Goal: Task Accomplishment & Management: Use online tool/utility

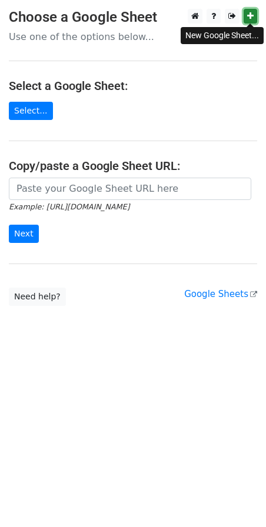
click at [252, 17] on icon at bounding box center [250, 16] width 6 height 8
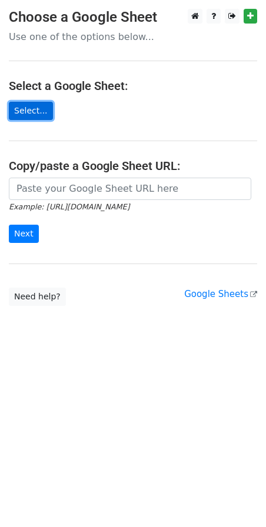
click at [32, 111] on link "Select..." at bounding box center [31, 111] width 44 height 18
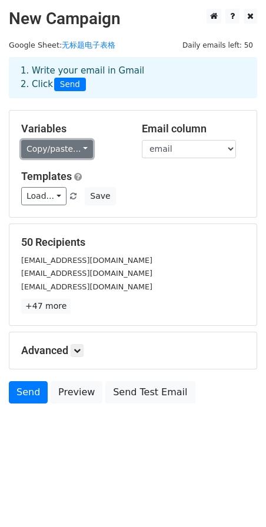
click at [72, 148] on link "Copy/paste..." at bounding box center [57, 149] width 72 height 18
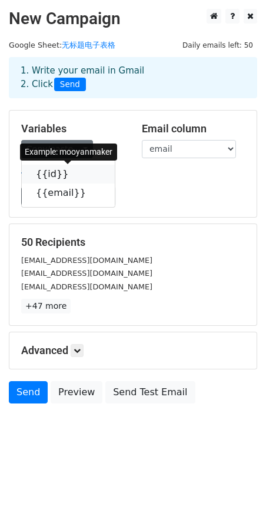
click at [71, 173] on icon at bounding box center [75, 173] width 9 height 9
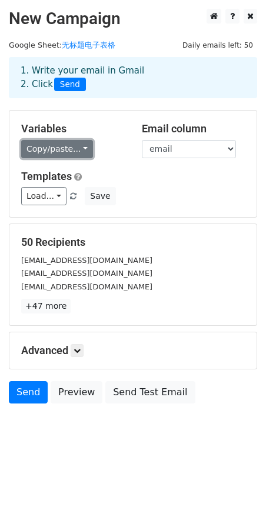
click at [77, 150] on link "Copy/paste..." at bounding box center [57, 149] width 72 height 18
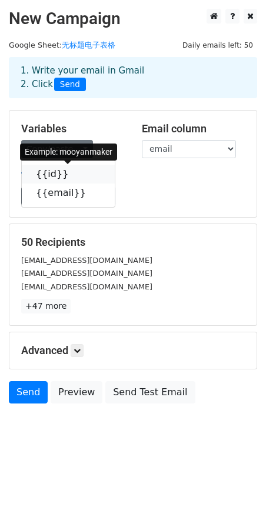
click at [71, 178] on icon at bounding box center [75, 173] width 9 height 9
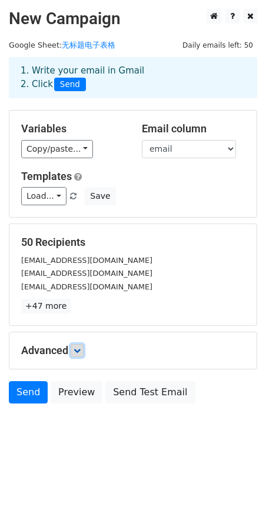
click at [78, 351] on icon at bounding box center [76, 350] width 7 height 7
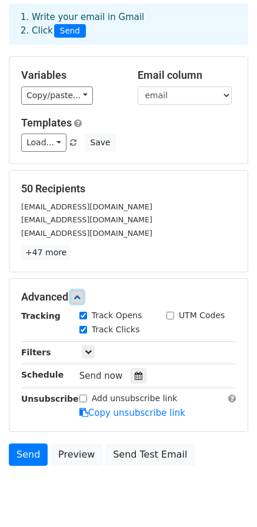
scroll to position [92, 0]
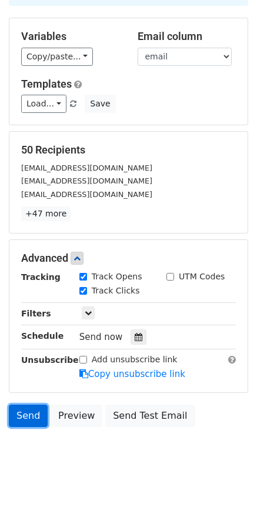
click at [29, 417] on link "Send" at bounding box center [28, 415] width 39 height 22
click at [38, 419] on link "Send" at bounding box center [28, 415] width 39 height 22
click at [35, 420] on link "Send" at bounding box center [28, 415] width 39 height 22
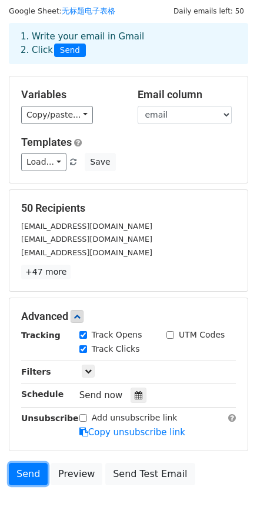
scroll to position [0, 0]
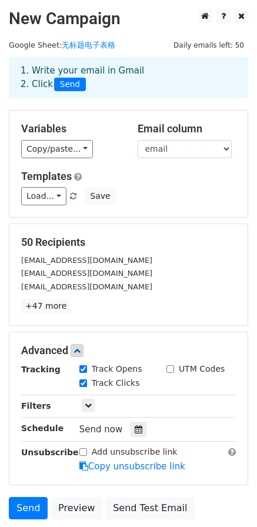
click at [73, 85] on span "Send" at bounding box center [70, 85] width 32 height 14
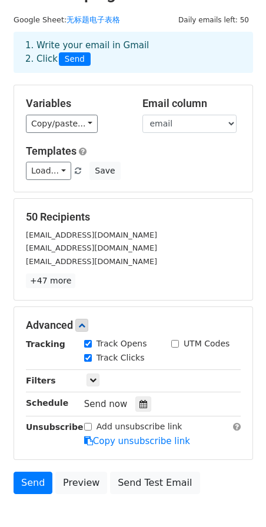
scroll to position [92, 0]
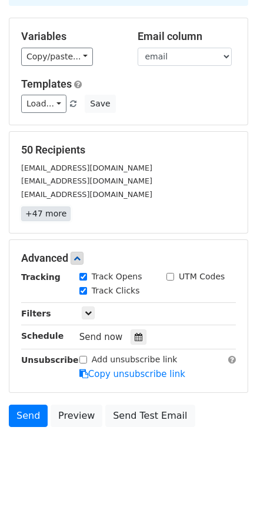
click at [45, 212] on link "+47 more" at bounding box center [45, 213] width 49 height 15
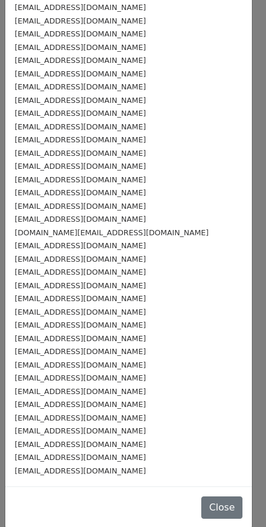
scroll to position [241, 0]
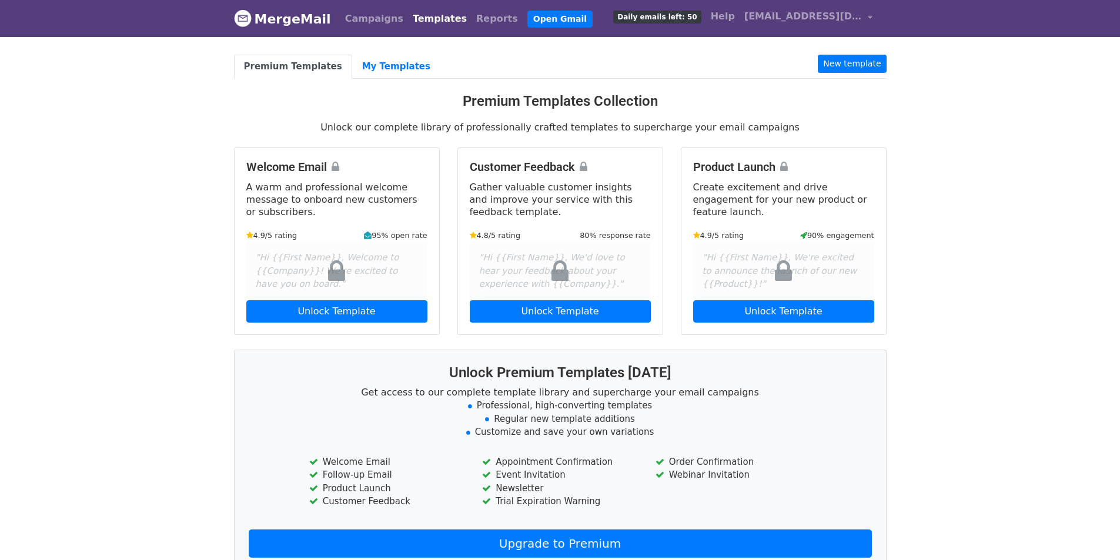
click at [422, 22] on link "Templates" at bounding box center [439, 19] width 63 height 24
click at [366, 24] on link "Campaigns" at bounding box center [374, 19] width 68 height 24
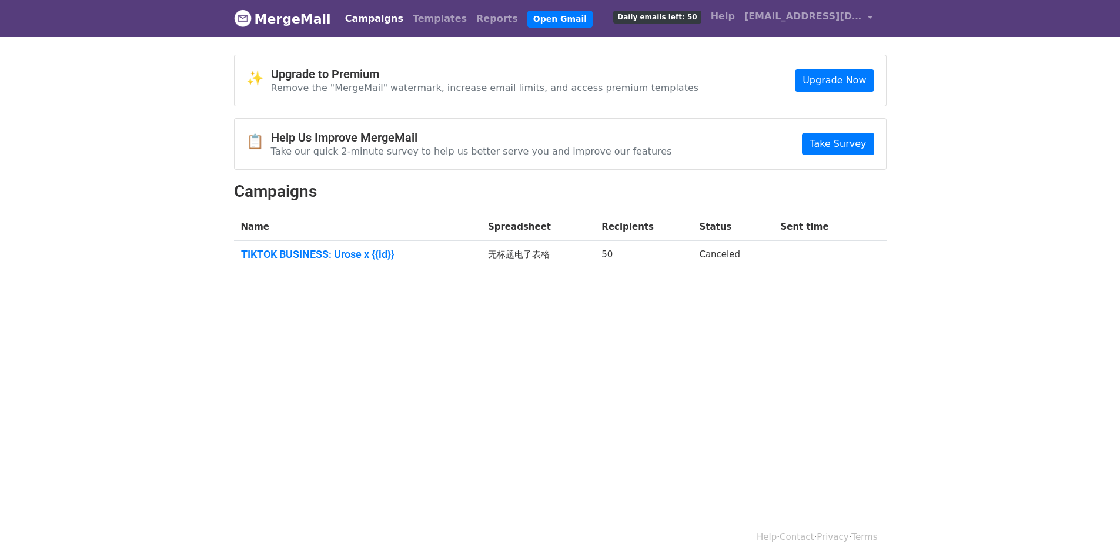
click at [523, 251] on td "无标题电子表格" at bounding box center [537, 257] width 113 height 32
click at [724, 251] on td "Canceled" at bounding box center [732, 257] width 81 height 32
click at [350, 253] on link "TIKTOK BUSINESS: Urose x {{id}}" at bounding box center [357, 254] width 233 height 13
click at [387, 23] on link "Campaigns" at bounding box center [374, 19] width 68 height 24
click at [408, 16] on link "Templates" at bounding box center [439, 19] width 63 height 24
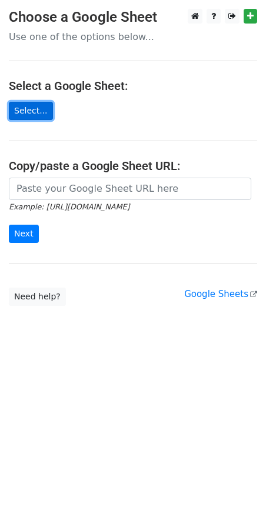
click at [19, 106] on link "Select..." at bounding box center [31, 111] width 44 height 18
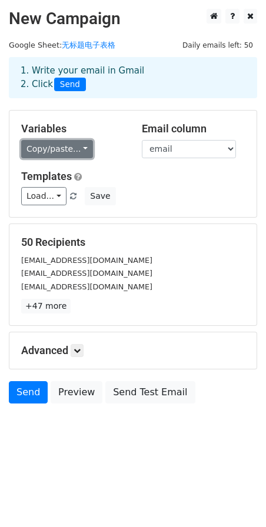
click at [49, 149] on link "Copy/paste..." at bounding box center [57, 149] width 72 height 18
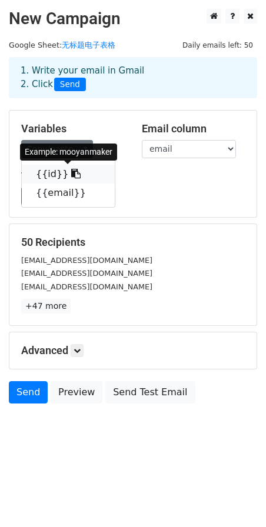
click at [52, 173] on link "{{id}}" at bounding box center [68, 174] width 93 height 19
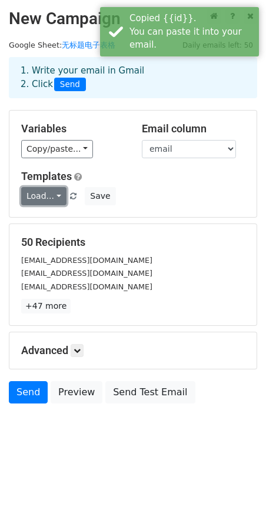
click at [41, 198] on link "Load..." at bounding box center [43, 196] width 45 height 18
click at [48, 196] on link "Load..." at bounding box center [43, 196] width 45 height 18
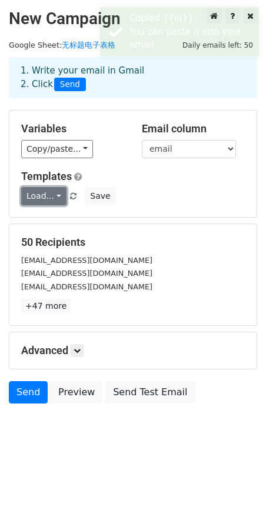
click at [52, 197] on link "Load..." at bounding box center [43, 196] width 45 height 18
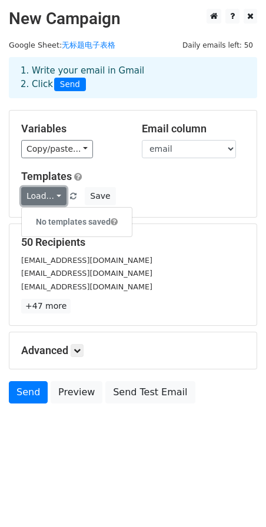
click at [56, 197] on link "Load..." at bounding box center [43, 196] width 45 height 18
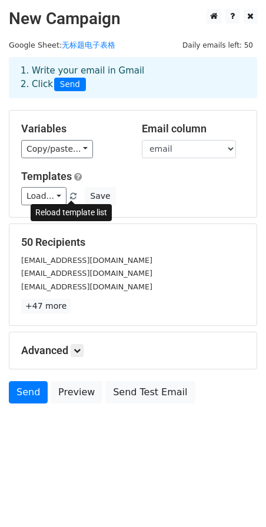
click at [70, 194] on span at bounding box center [73, 197] width 6 height 8
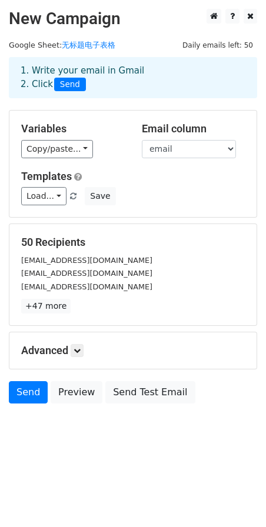
click at [71, 196] on span at bounding box center [73, 197] width 6 height 8
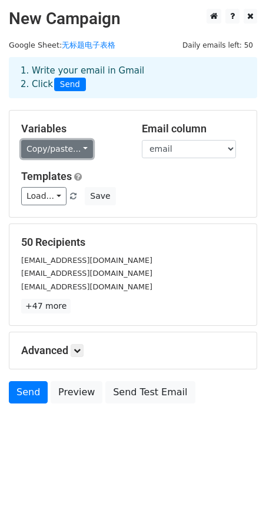
click at [66, 148] on link "Copy/paste..." at bounding box center [57, 149] width 72 height 18
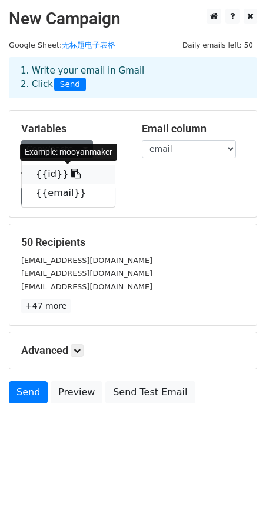
click at [53, 173] on link "{{id}}" at bounding box center [68, 174] width 93 height 19
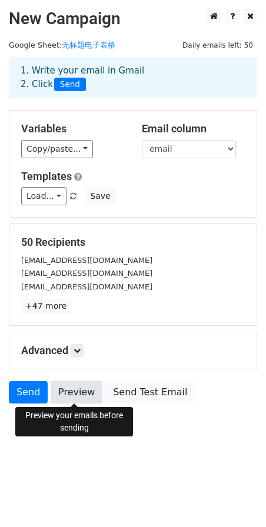
click at [75, 395] on link "Preview" at bounding box center [77, 392] width 52 height 22
click at [79, 347] on icon at bounding box center [76, 350] width 7 height 7
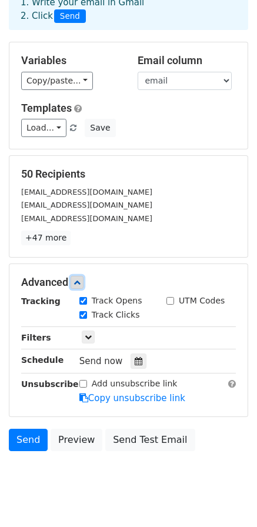
scroll to position [92, 0]
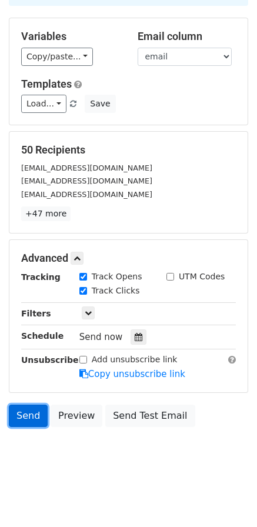
click at [32, 420] on link "Send" at bounding box center [28, 415] width 39 height 22
click at [31, 416] on link "Send" at bounding box center [28, 415] width 39 height 22
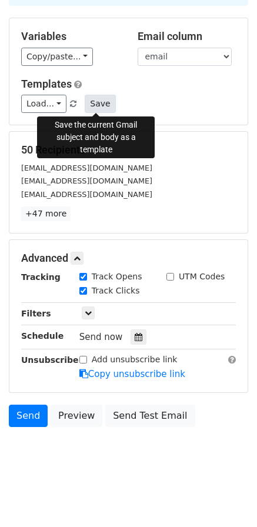
click at [98, 102] on button "Save" at bounding box center [100, 104] width 31 height 18
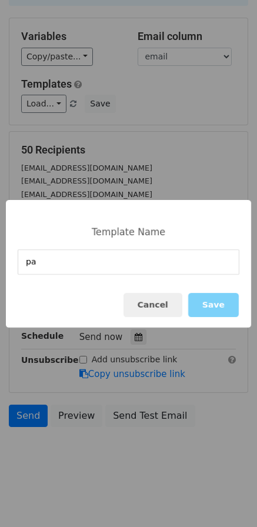
type input "p"
type input "PC"
click at [209, 310] on button "Save" at bounding box center [213, 305] width 51 height 24
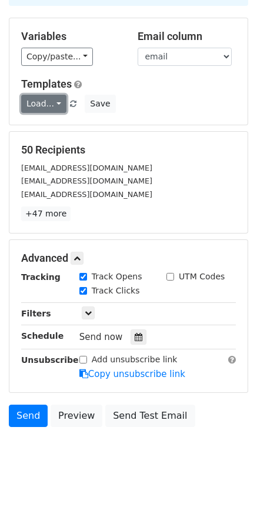
click at [54, 107] on link "Load..." at bounding box center [43, 104] width 45 height 18
click at [51, 132] on link "PC" at bounding box center [68, 129] width 93 height 19
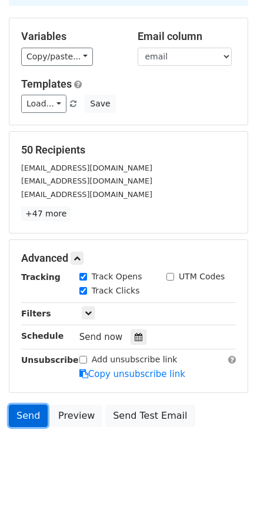
click at [30, 422] on link "Send" at bounding box center [28, 415] width 39 height 22
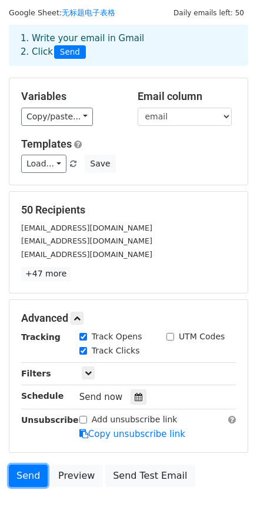
scroll to position [0, 0]
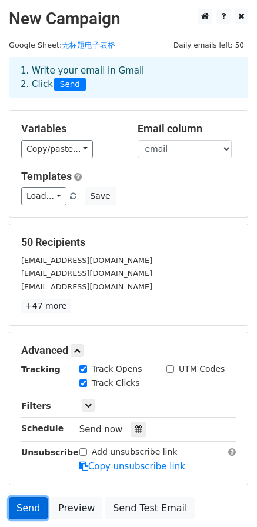
click at [16, 508] on link "Send" at bounding box center [28, 508] width 39 height 22
click at [16, 511] on link "Send" at bounding box center [28, 508] width 39 height 22
click at [83, 454] on input "Add unsubscribe link" at bounding box center [83, 452] width 8 height 8
click at [30, 517] on link "Send" at bounding box center [28, 508] width 39 height 22
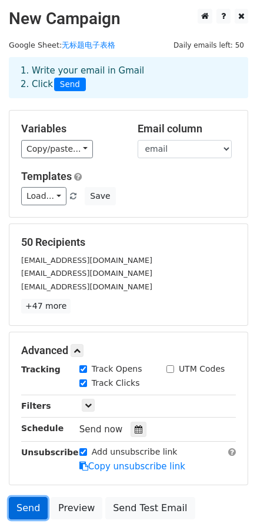
click at [33, 510] on link "Send" at bounding box center [28, 508] width 39 height 22
click at [86, 453] on input "Add unsubscribe link" at bounding box center [83, 452] width 8 height 8
checkbox input "false"
click at [31, 509] on link "Send" at bounding box center [28, 508] width 39 height 22
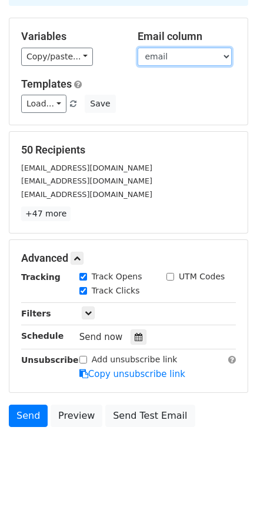
click at [195, 56] on select "id email" at bounding box center [185, 57] width 94 height 18
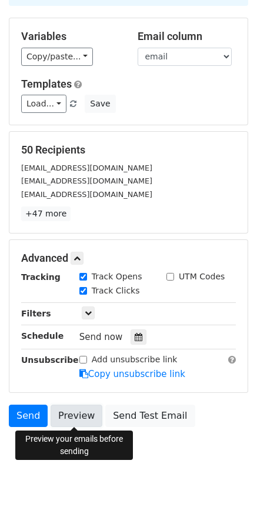
click at [73, 420] on link "Preview" at bounding box center [77, 415] width 52 height 22
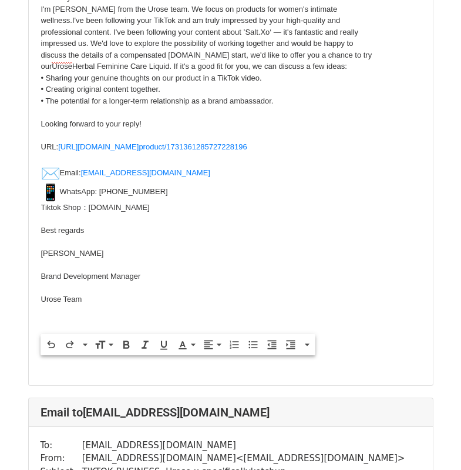
scroll to position [176, 0]
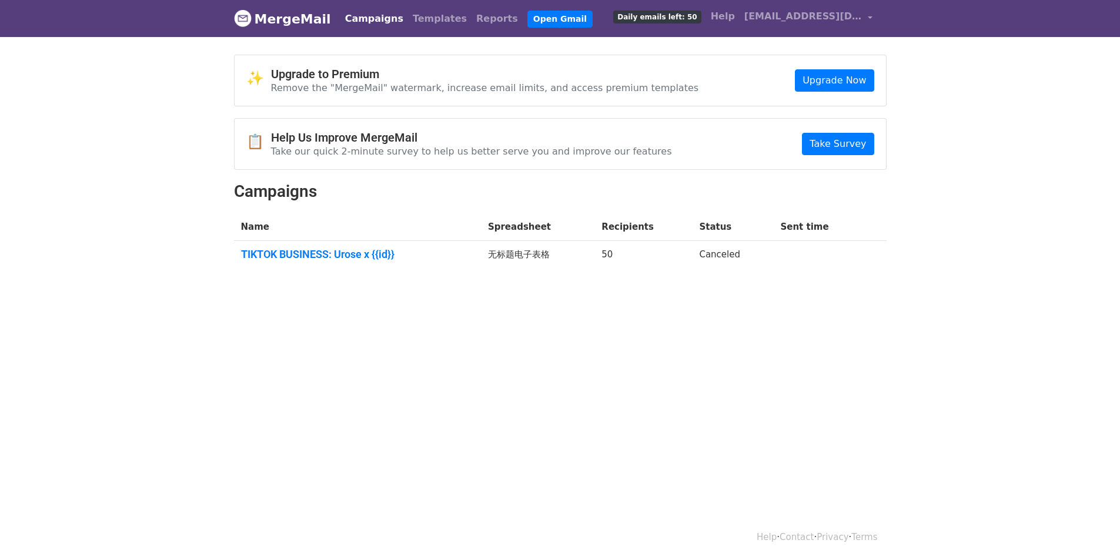
click at [374, 21] on link "Campaigns" at bounding box center [374, 19] width 68 height 24
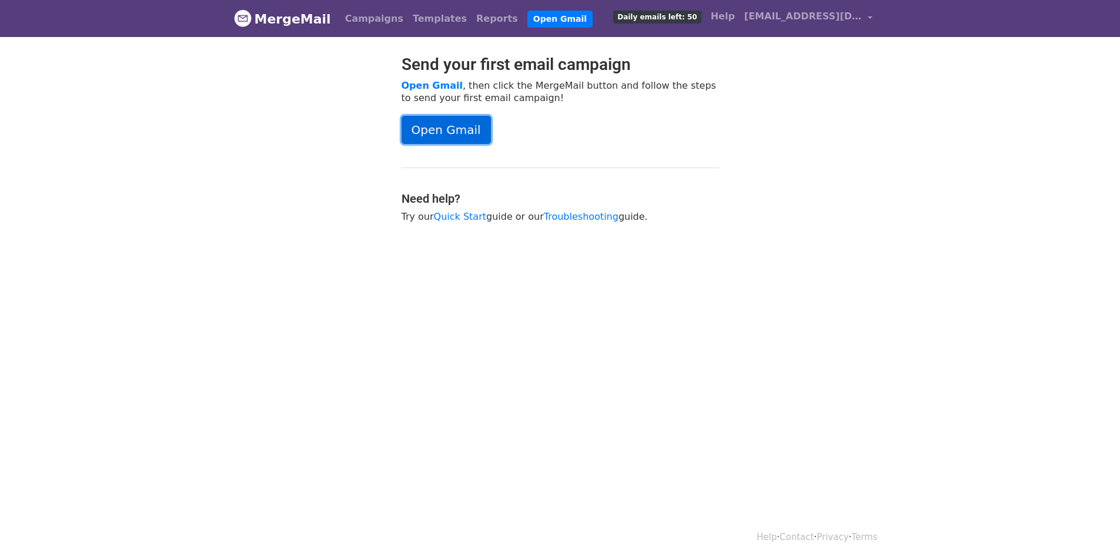
click at [447, 138] on link "Open Gmail" at bounding box center [445, 130] width 89 height 28
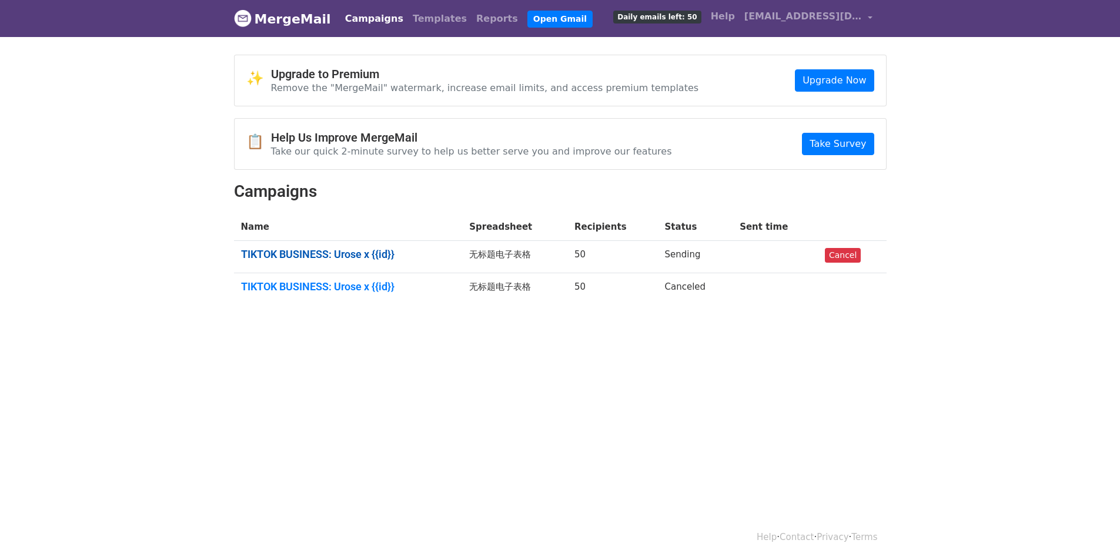
click at [285, 255] on link "TIKTOK BUSINESS: Urose x {{id}}" at bounding box center [348, 254] width 215 height 13
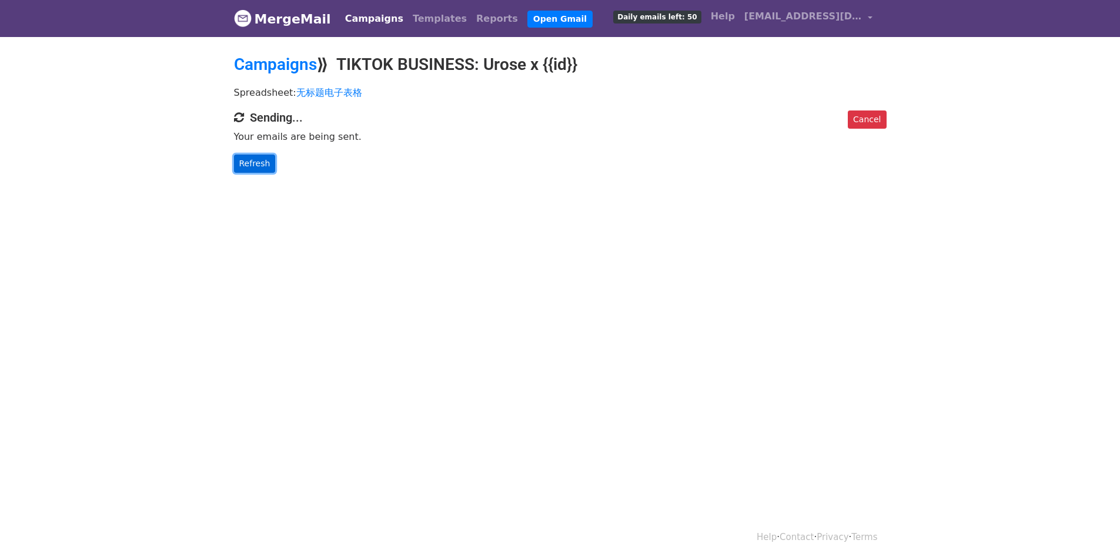
click at [253, 165] on link "Refresh" at bounding box center [255, 164] width 42 height 18
click at [233, 166] on div "Cancel Sending... Your emails are being sent. Refresh" at bounding box center [560, 142] width 670 height 62
click at [236, 165] on link "Refresh" at bounding box center [255, 164] width 42 height 18
click at [246, 163] on link "Refresh" at bounding box center [255, 164] width 42 height 18
click at [679, 18] on span "Daily emails left: 50" at bounding box center [657, 17] width 88 height 13
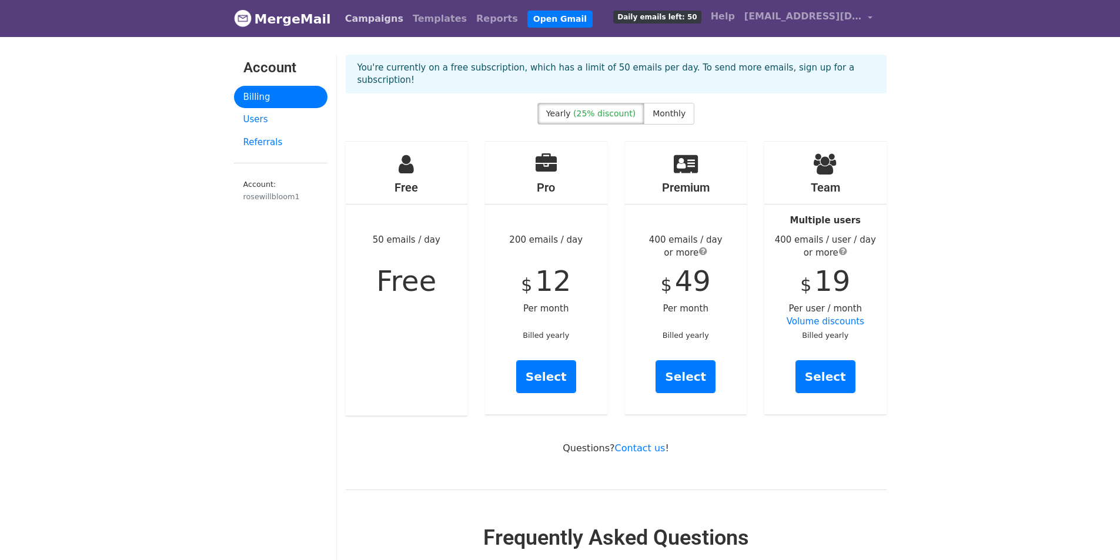
click at [377, 20] on link "Campaigns" at bounding box center [374, 19] width 68 height 24
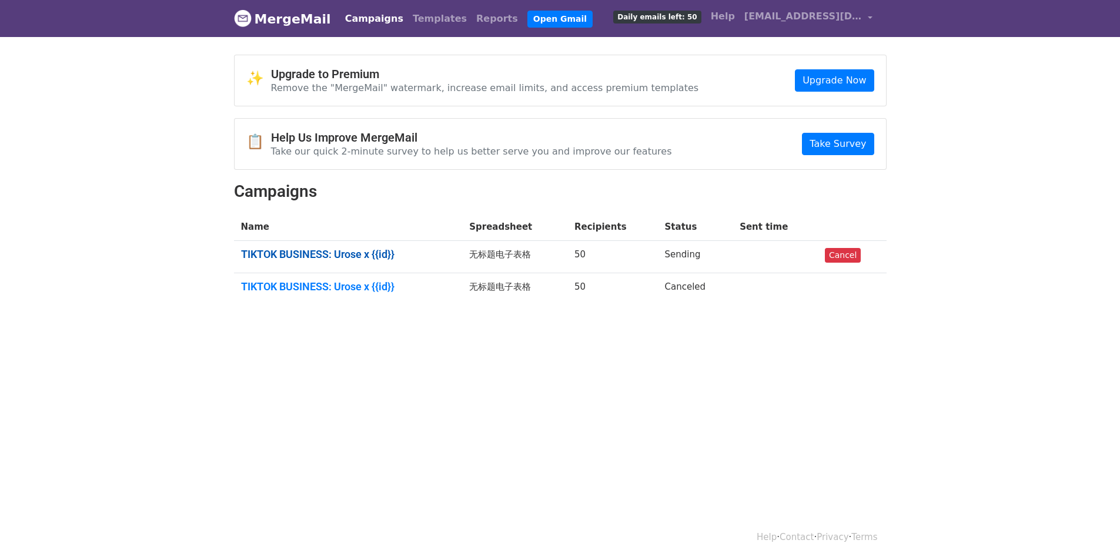
click at [350, 254] on link "TIKTOK BUSINESS: Urose x {{id}}" at bounding box center [348, 254] width 215 height 13
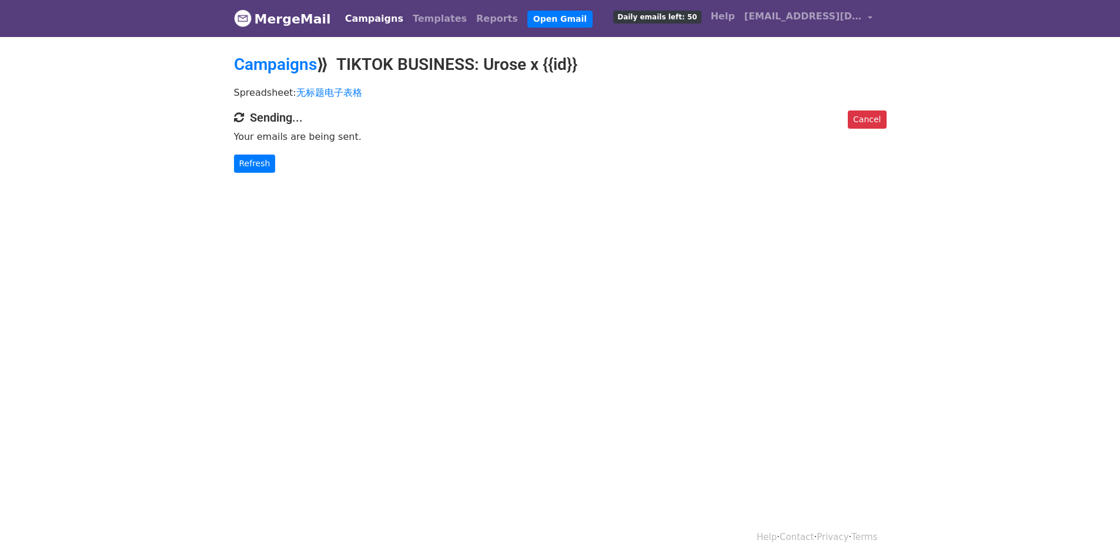
click at [386, 24] on link "Campaigns" at bounding box center [374, 19] width 68 height 24
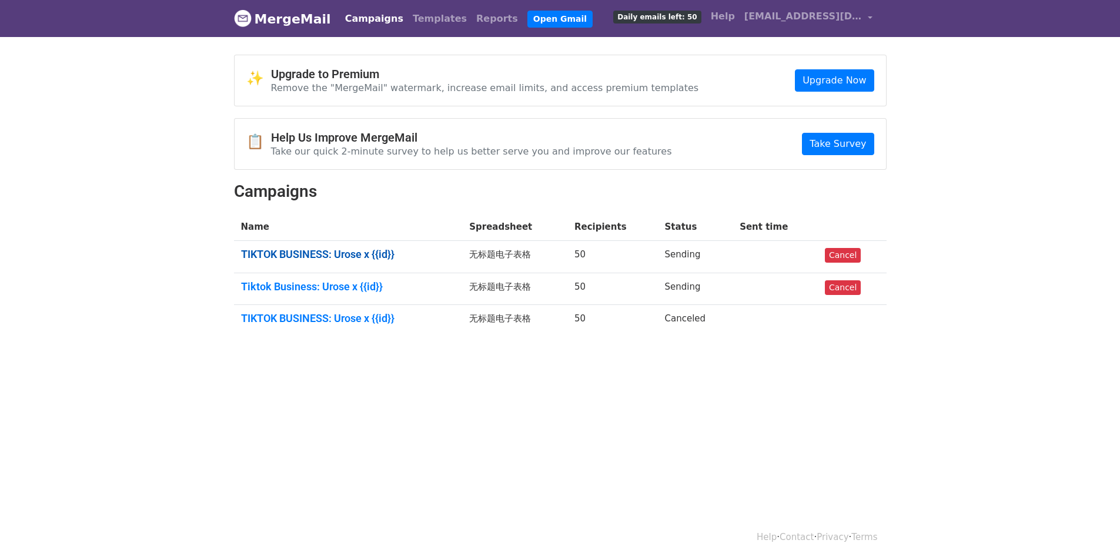
click at [368, 256] on link "TIKTOK BUSINESS: Urose x {{id}}" at bounding box center [348, 254] width 215 height 13
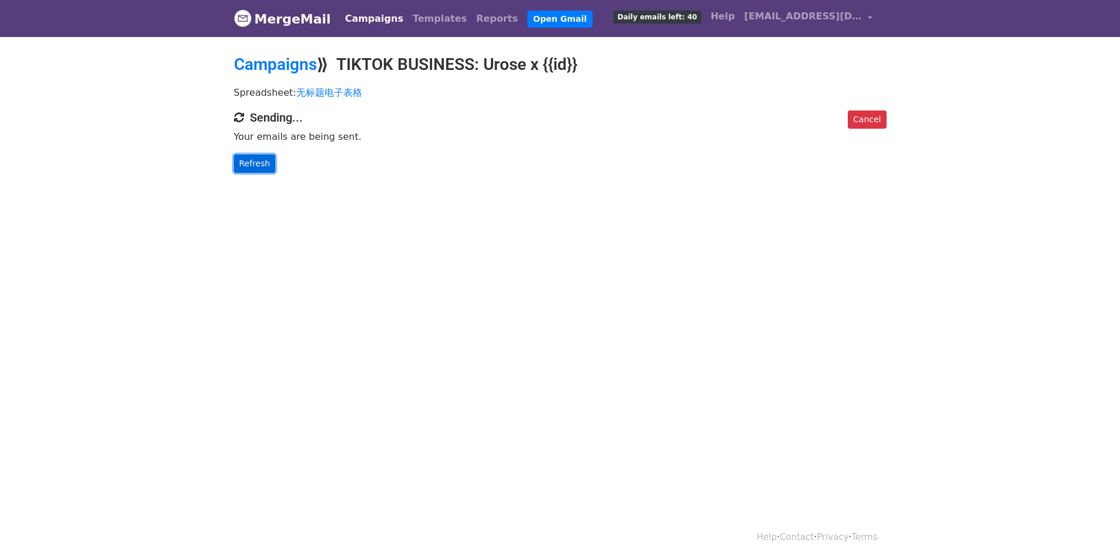
click at [251, 166] on link "Refresh" at bounding box center [255, 164] width 42 height 18
click at [373, 21] on link "Campaigns" at bounding box center [374, 19] width 68 height 24
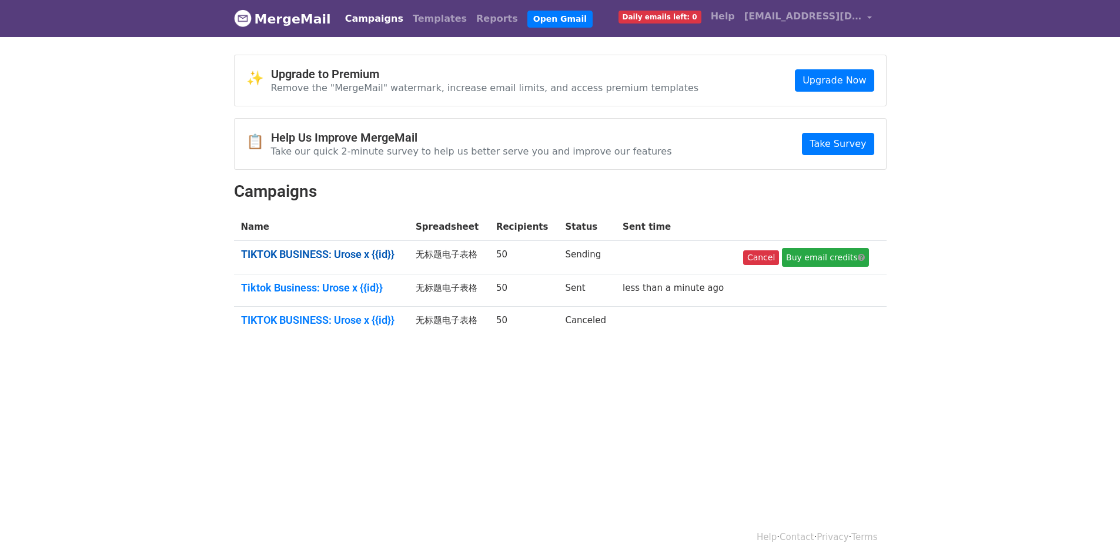
click at [335, 252] on link "TIKTOK BUSINESS: Urose x {{id}}" at bounding box center [321, 254] width 161 height 13
